Goal: Task Accomplishment & Management: Manage account settings

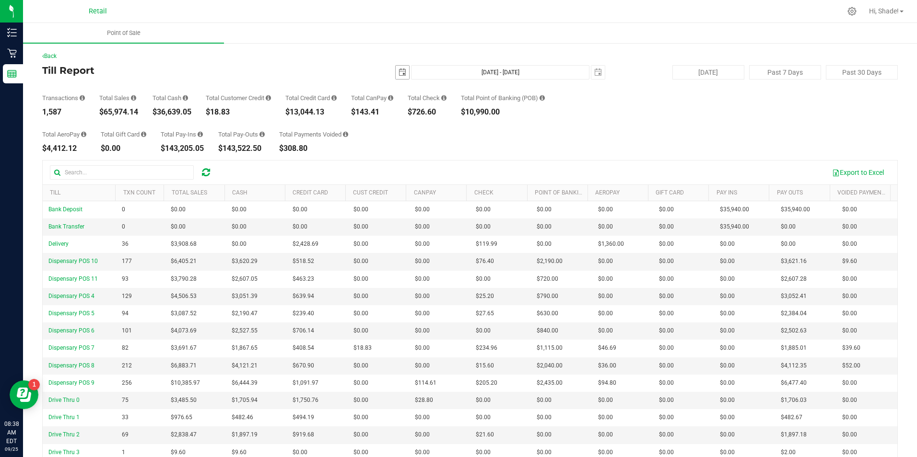
click at [400, 75] on span "select" at bounding box center [402, 73] width 8 height 8
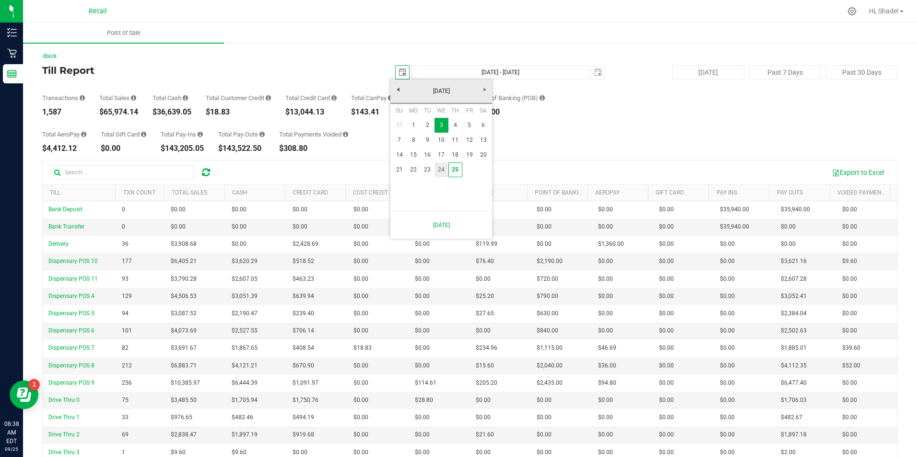
click at [438, 171] on link "24" at bounding box center [441, 170] width 14 height 15
type input "2025-09-24"
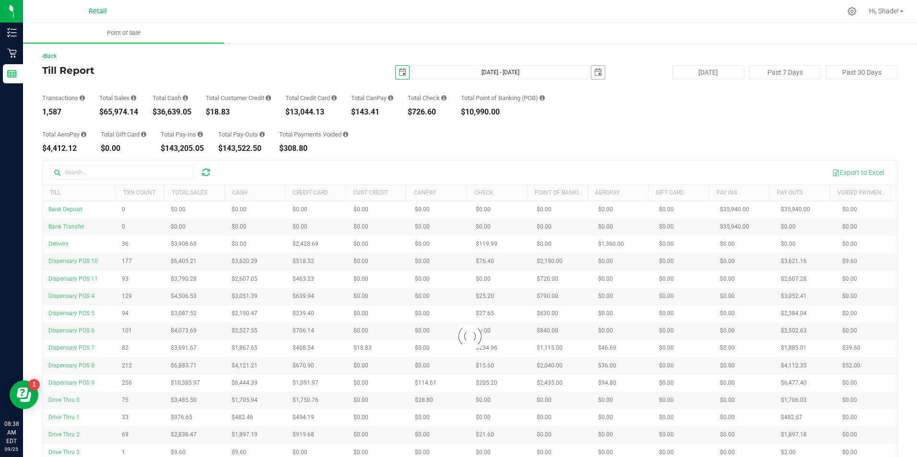
click at [596, 75] on span "select" at bounding box center [598, 73] width 8 height 8
click at [636, 168] on link "24" at bounding box center [637, 167] width 14 height 15
type input "Sep 24, 2025 - Sep 24, 2025"
type input "2025-09-24"
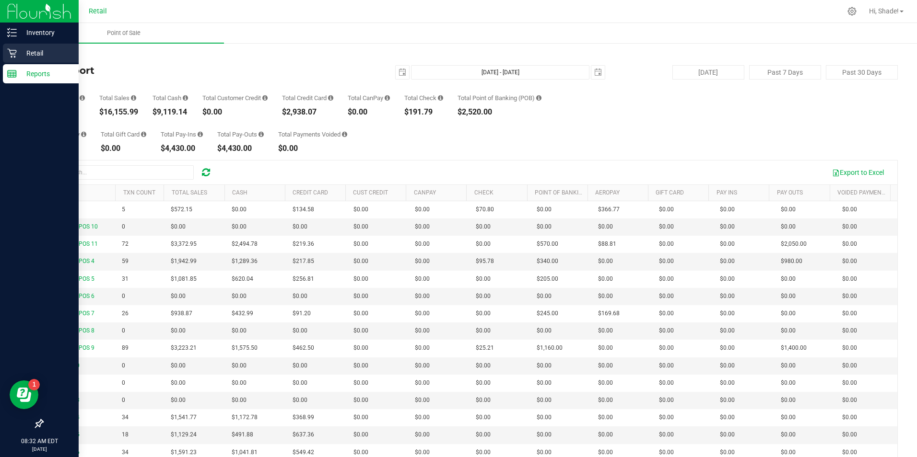
click at [35, 55] on p "Retail" at bounding box center [46, 53] width 58 height 12
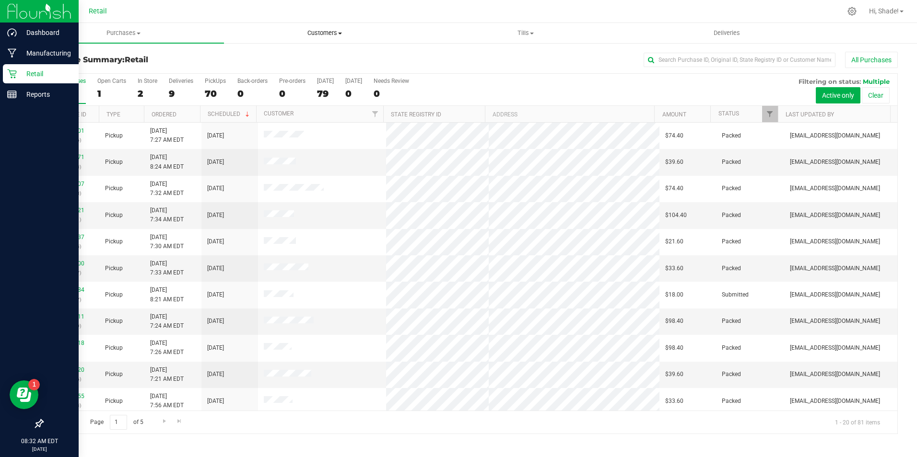
click at [332, 32] on span "Customers" at bounding box center [324, 33] width 200 height 9
click at [257, 57] on span "All customers" at bounding box center [258, 58] width 69 height 8
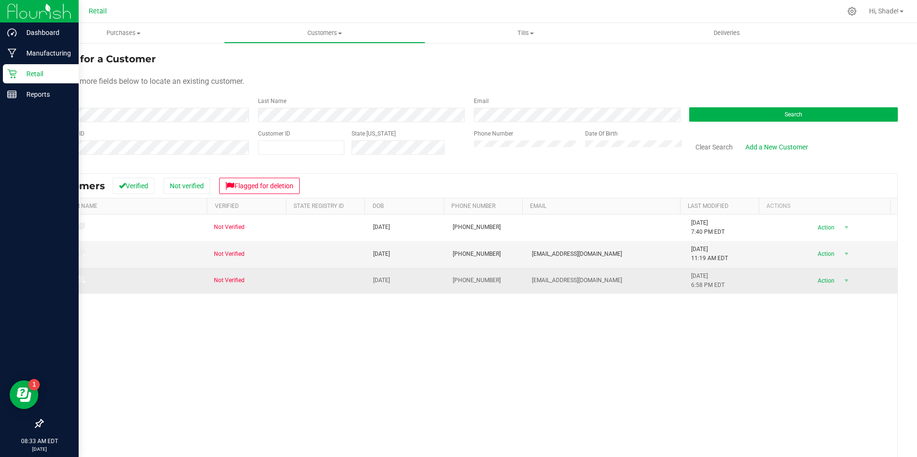
click at [72, 275] on td at bounding box center [125, 281] width 165 height 26
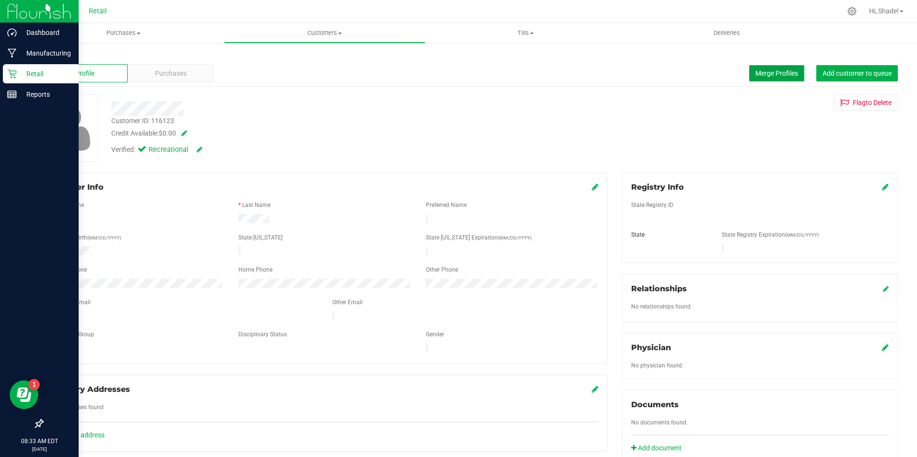
click at [772, 71] on span "Merge Profiles" at bounding box center [776, 74] width 43 height 8
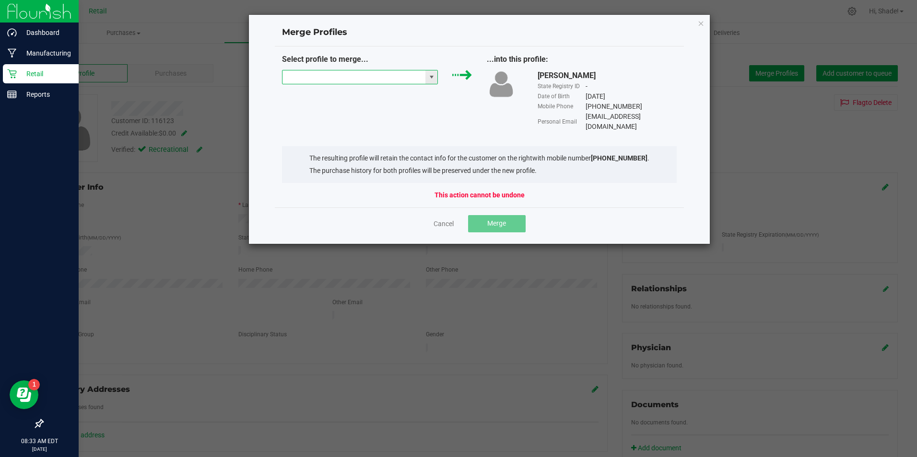
click at [389, 78] on input "NO DATA FOUND" at bounding box center [353, 76] width 143 height 13
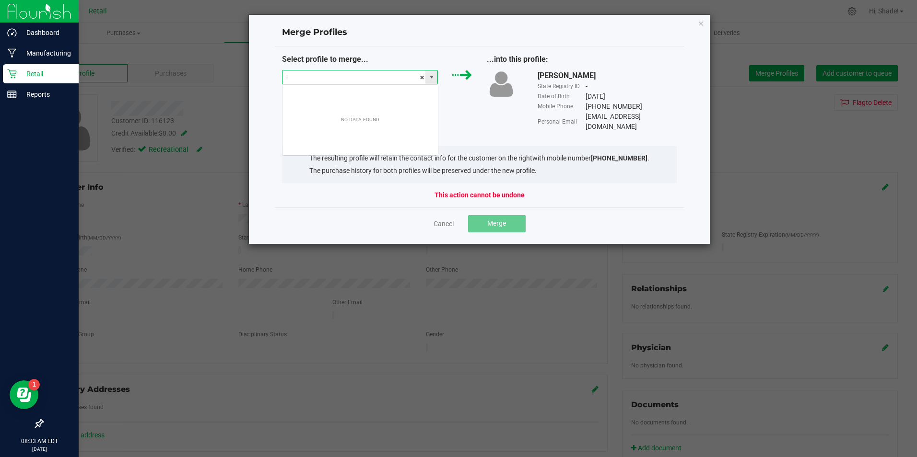
scroll to position [14, 156]
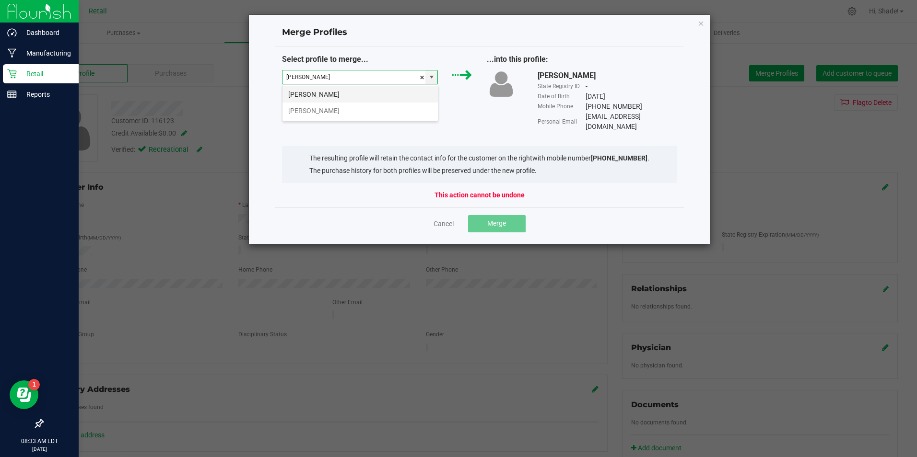
click at [377, 89] on li "Lisa Nazarian" at bounding box center [359, 94] width 155 height 16
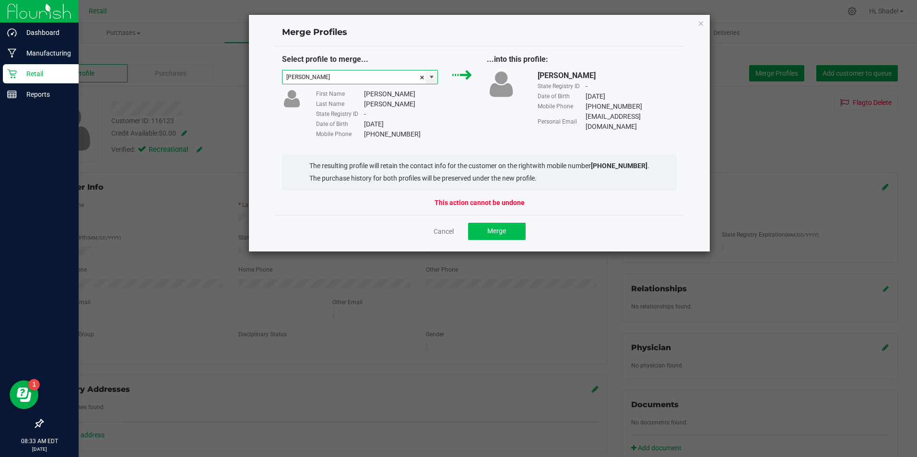
type input "Lisa Nazarian"
click at [480, 232] on button "Merge" at bounding box center [497, 231] width 58 height 17
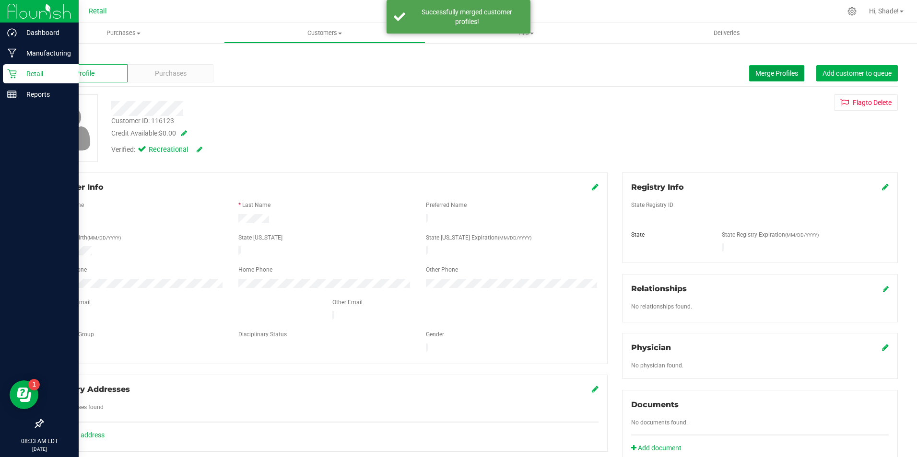
click at [783, 76] on span "Merge Profiles" at bounding box center [776, 74] width 43 height 8
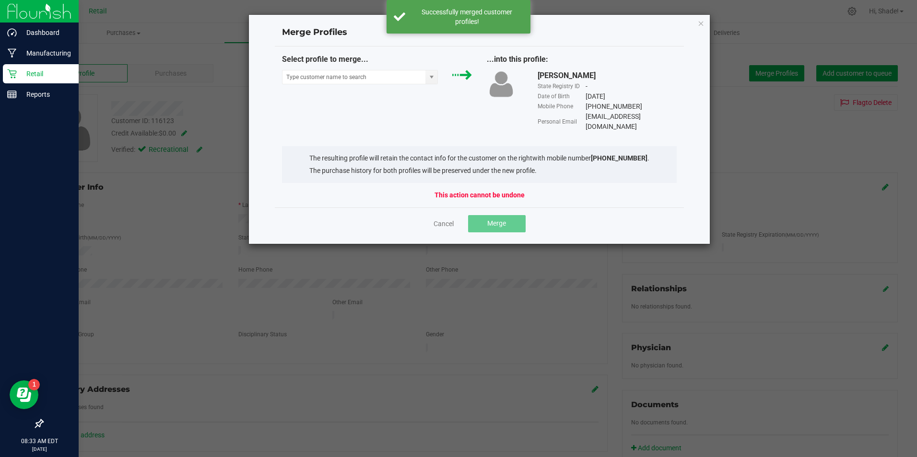
click at [334, 90] on div "Select profile to merge... ...into this profile: Lisa Nazarian State Registry I…" at bounding box center [479, 93] width 409 height 78
click at [335, 74] on input "NO DATA FOUND" at bounding box center [353, 76] width 143 height 13
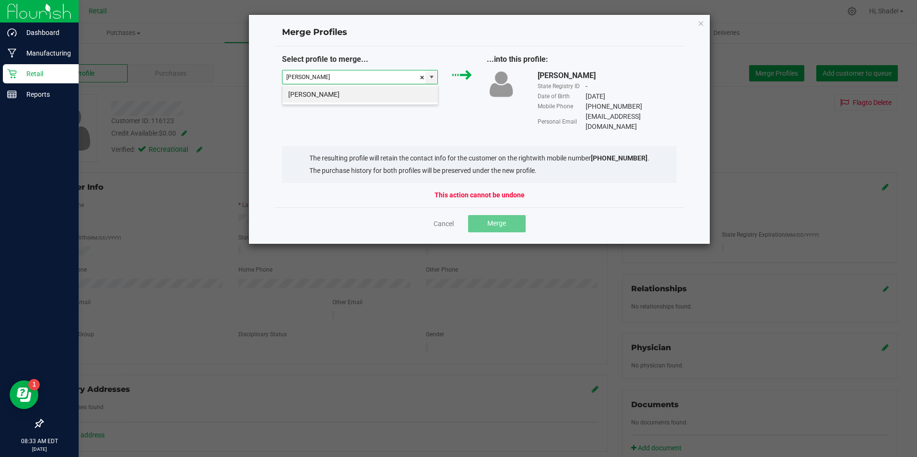
click at [342, 105] on div "Lisa Nazarian" at bounding box center [360, 94] width 156 height 21
click at [355, 93] on li "Lisa Nazarian" at bounding box center [359, 94] width 155 height 16
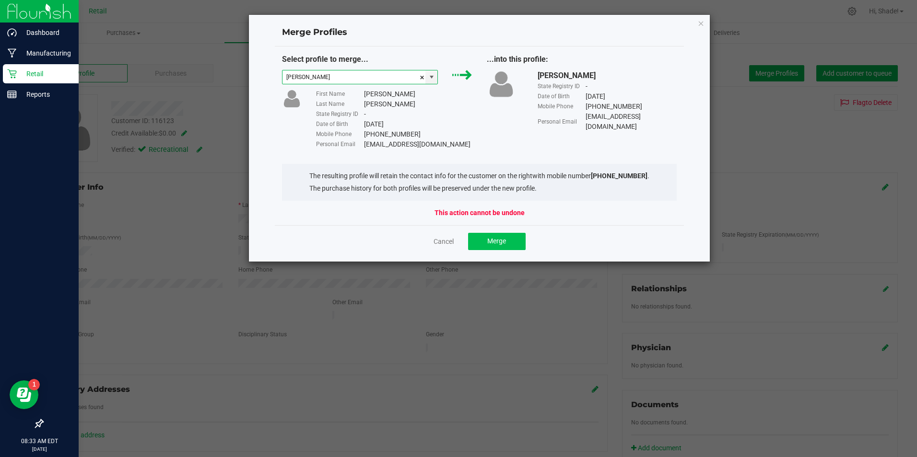
type input "Lisa Nazarian"
click at [501, 246] on button "Merge" at bounding box center [497, 241] width 58 height 17
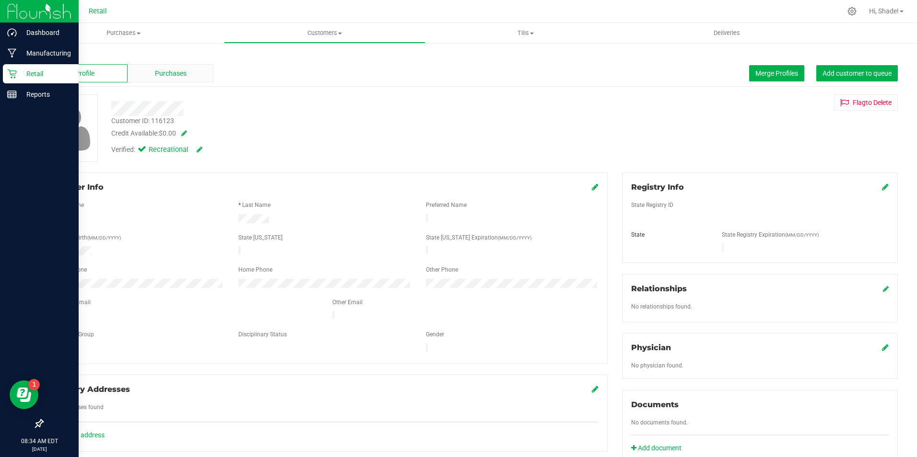
click at [168, 80] on div "Purchases" at bounding box center [170, 73] width 85 height 18
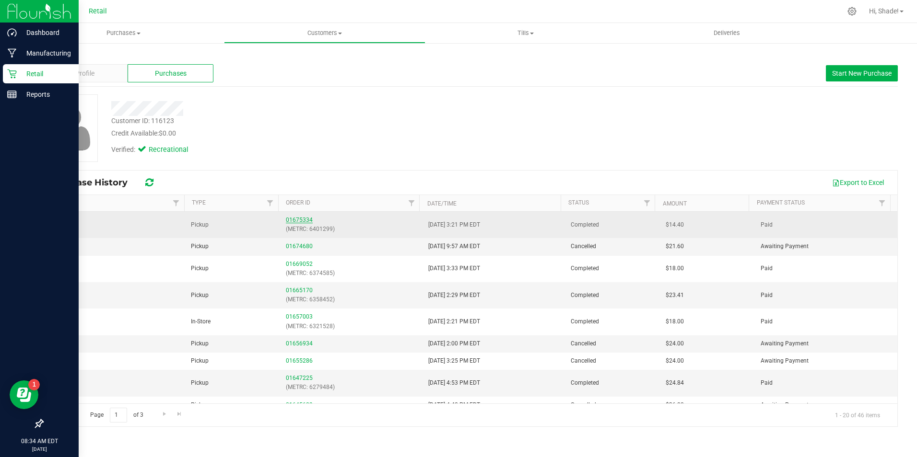
click at [302, 218] on link "01675334" at bounding box center [299, 220] width 27 height 7
